Goal: Task Accomplishment & Management: Use online tool/utility

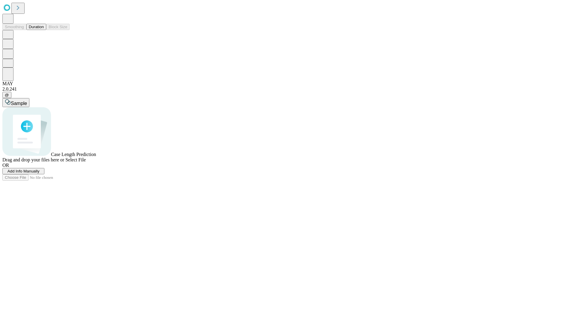
click at [44, 30] on button "Duration" at bounding box center [36, 27] width 20 height 6
click at [40, 173] on span "Add Info Manually" at bounding box center [24, 171] width 32 height 5
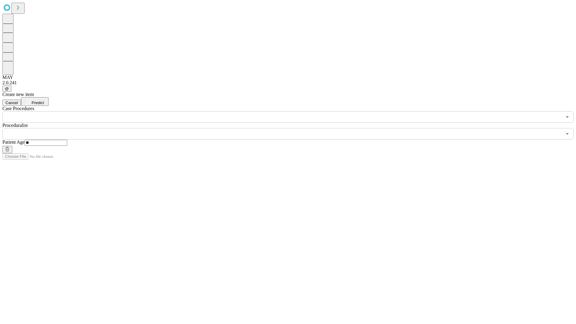
type input "**"
click at [292, 128] on input "text" at bounding box center [282, 133] width 560 height 11
